Goal: Answer question/provide support: Answer question/provide support

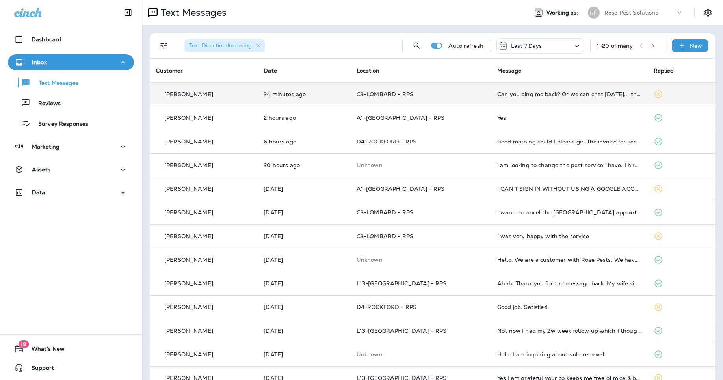
click at [544, 88] on td "Can you ping me back? Or we can chat [DATE]... thank you" at bounding box center [569, 94] width 156 height 24
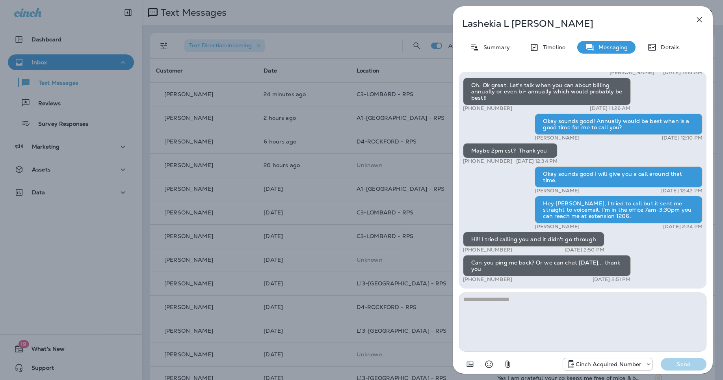
click at [616, 318] on textarea at bounding box center [583, 322] width 248 height 59
click at [592, 324] on textarea at bounding box center [583, 322] width 248 height 59
click at [493, 46] on p "Summary" at bounding box center [495, 47] width 30 height 6
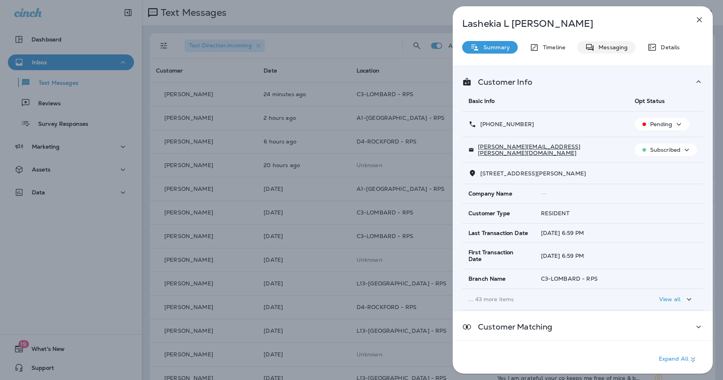
click at [598, 43] on div "Messaging" at bounding box center [607, 47] width 58 height 13
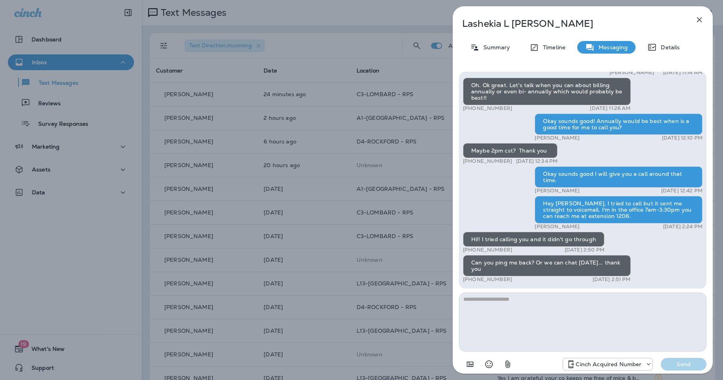
click at [554, 313] on textarea at bounding box center [583, 322] width 248 height 59
type textarea "******"
click at [701, 19] on icon "button" at bounding box center [699, 19] width 9 height 9
